Goal: Transaction & Acquisition: Purchase product/service

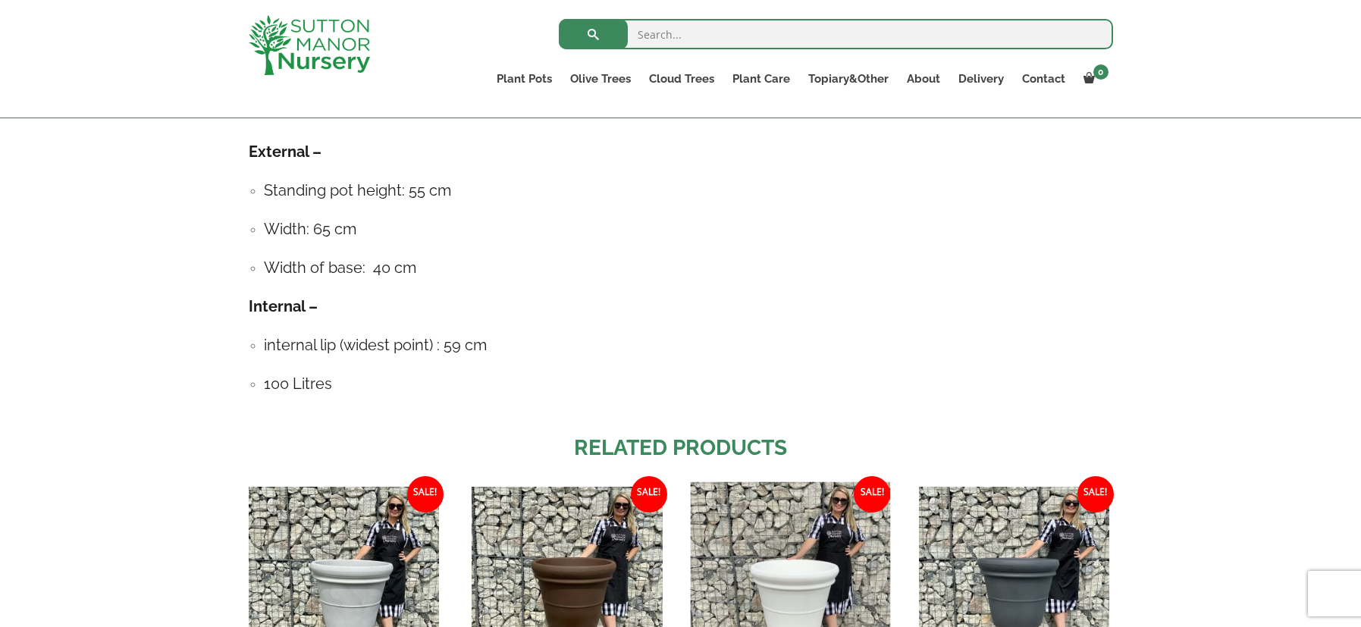
scroll to position [917, 0]
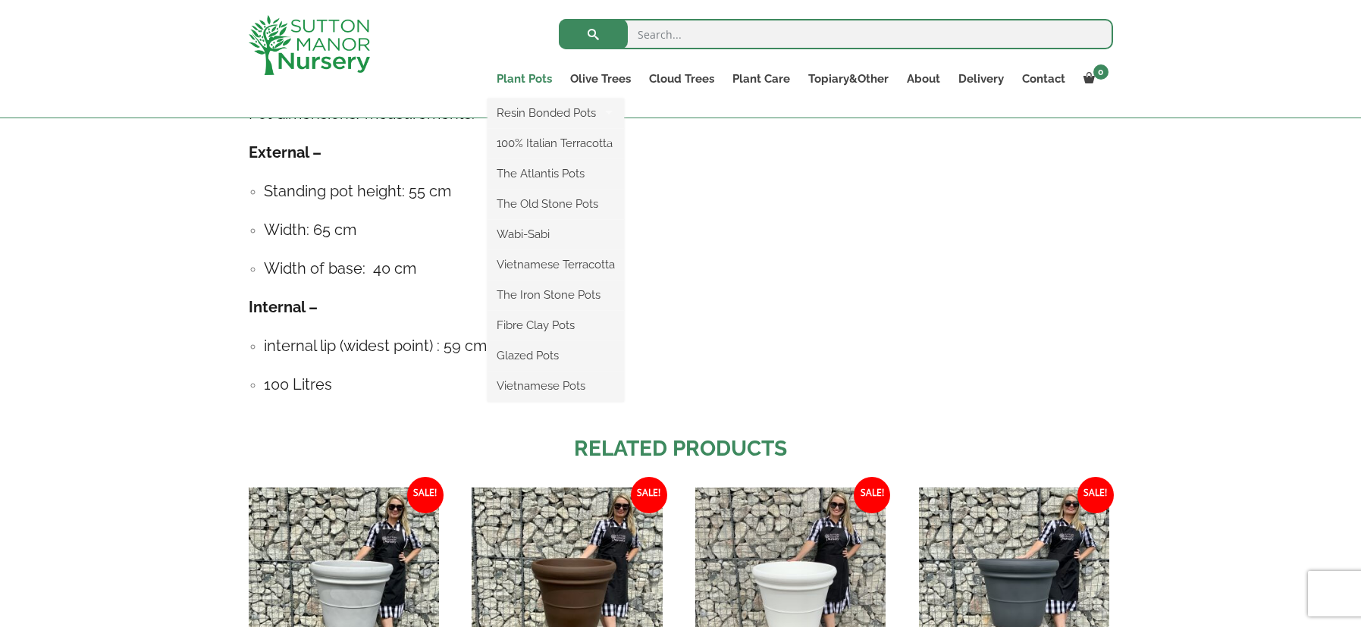
click at [541, 79] on link "Plant Pots" at bounding box center [525, 78] width 74 height 21
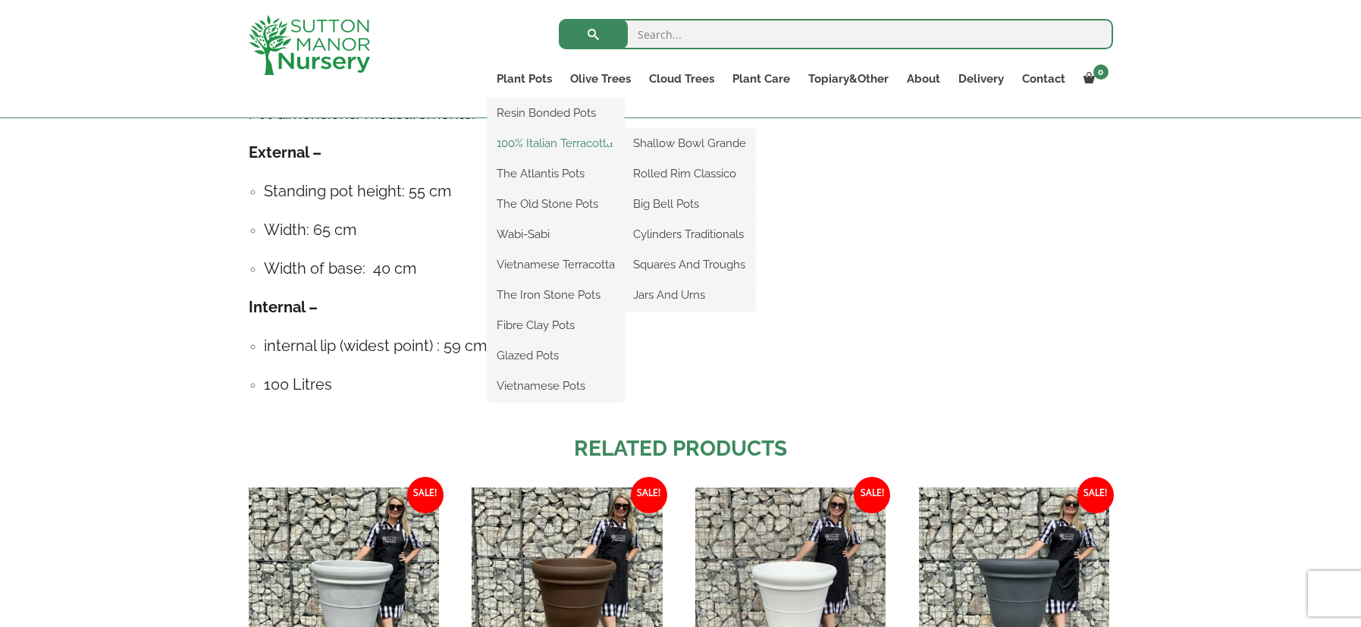
click at [540, 140] on link "100% Italian Terracotta" at bounding box center [556, 143] width 136 height 23
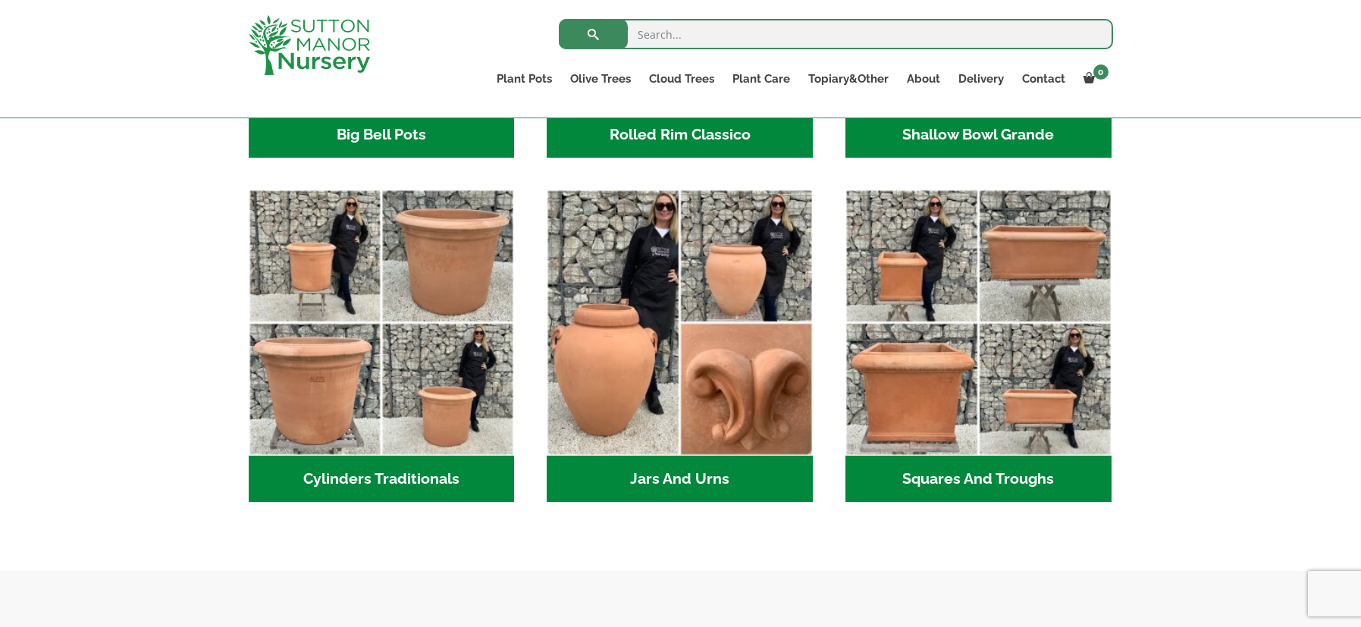
scroll to position [758, 0]
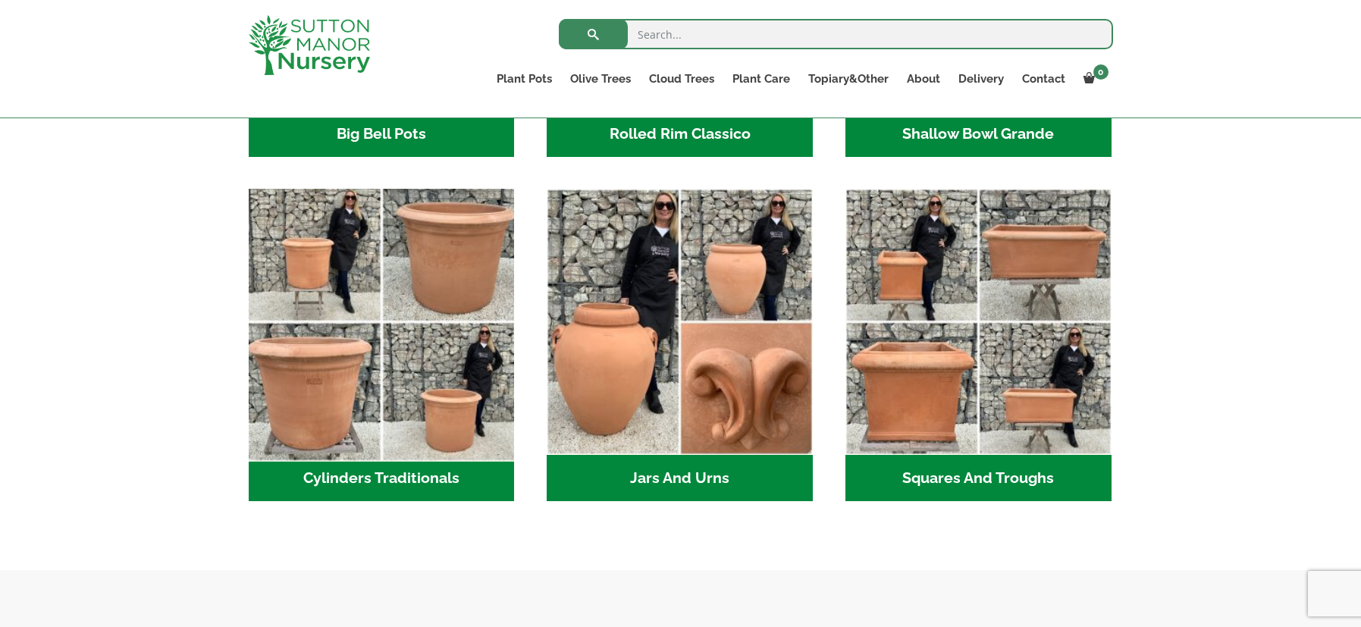
click at [468, 382] on img "Visit product category Cylinders Traditionals" at bounding box center [381, 322] width 279 height 279
